Goal: Find specific page/section: Find specific page/section

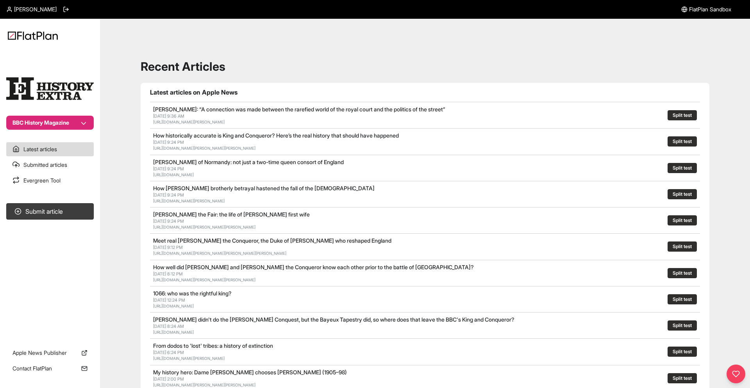
click at [43, 131] on nav "BBC History Magazine Latest articles Submitted articles Evergreen Tool Submit a…" at bounding box center [50, 194] width 100 height 388
click at [50, 121] on button "BBC History Magazine" at bounding box center [50, 123] width 88 height 14
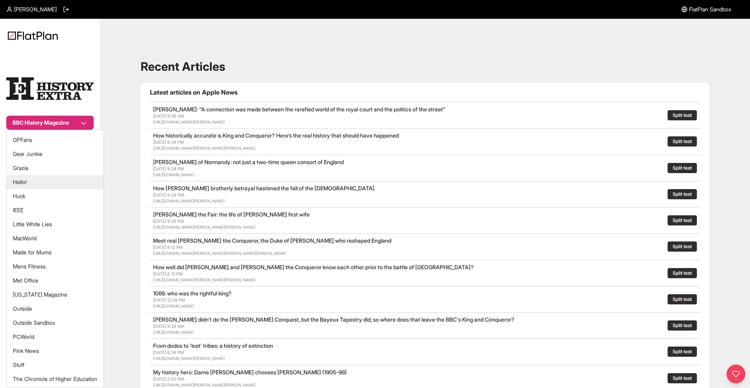
scroll to position [131, 0]
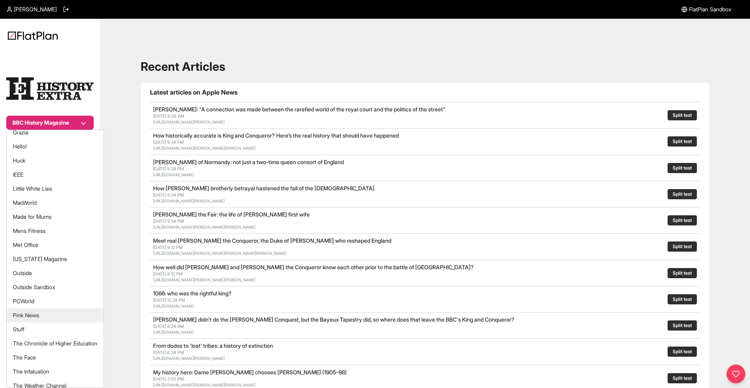
click at [58, 303] on button "PCWorld" at bounding box center [55, 301] width 97 height 14
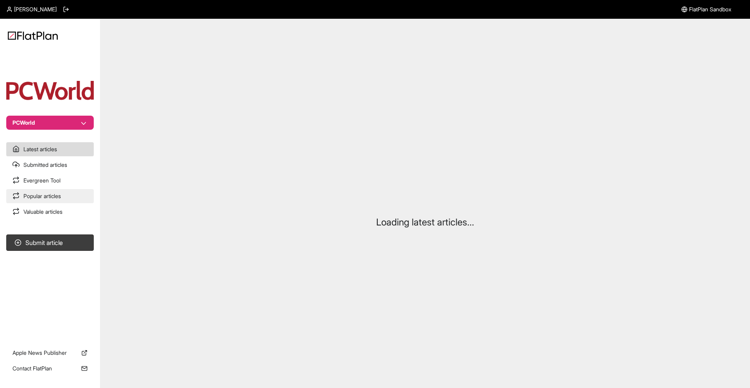
click at [64, 200] on link "Popular articles" at bounding box center [50, 196] width 88 height 14
